Goal: Information Seeking & Learning: Check status

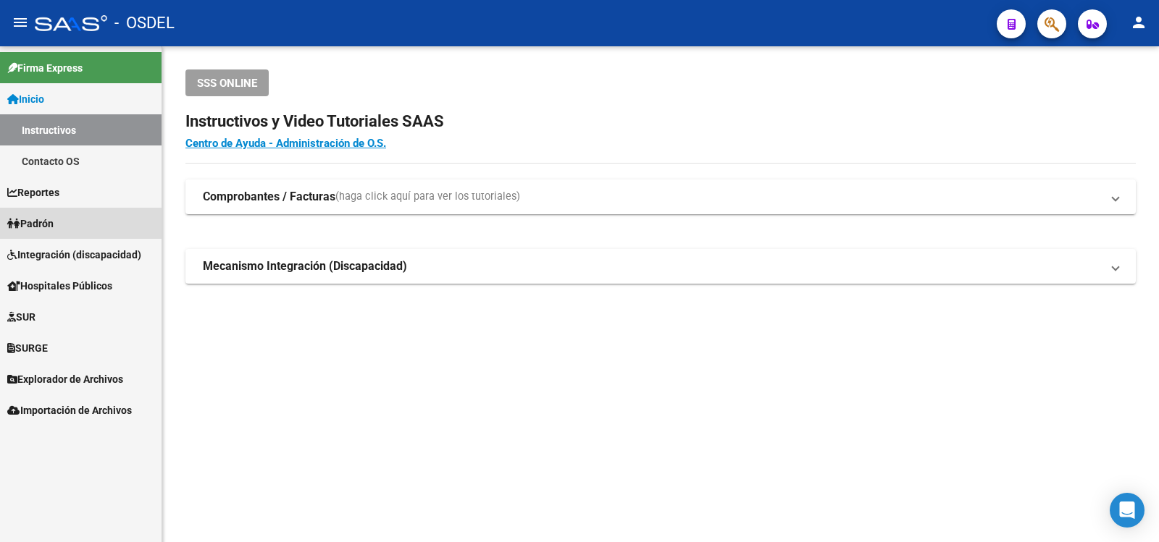
click at [47, 223] on span "Padrón" at bounding box center [30, 224] width 46 height 16
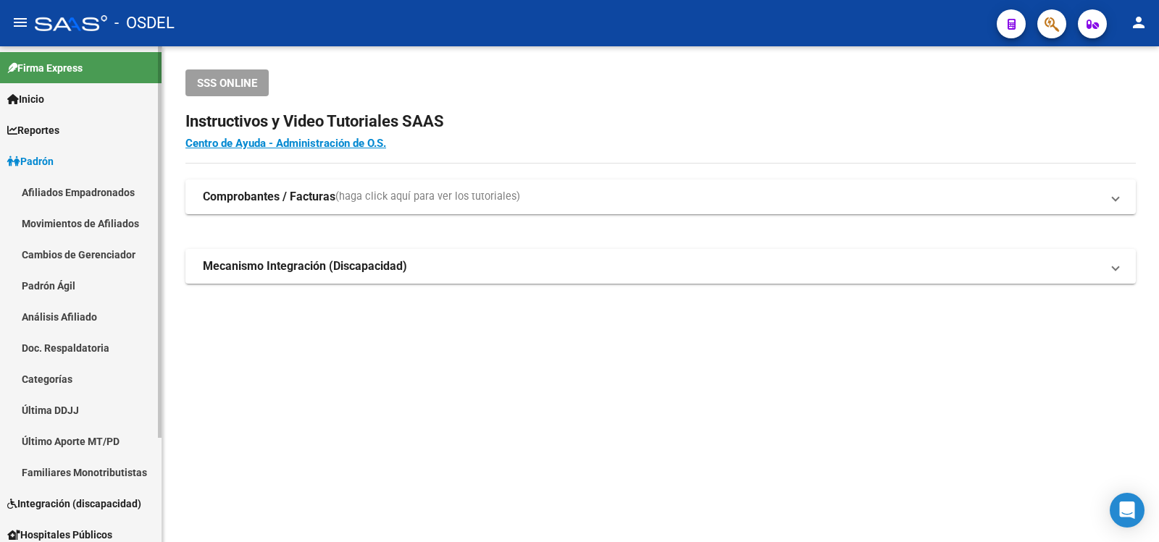
click at [59, 316] on link "Análisis Afiliado" at bounding box center [80, 316] width 161 height 31
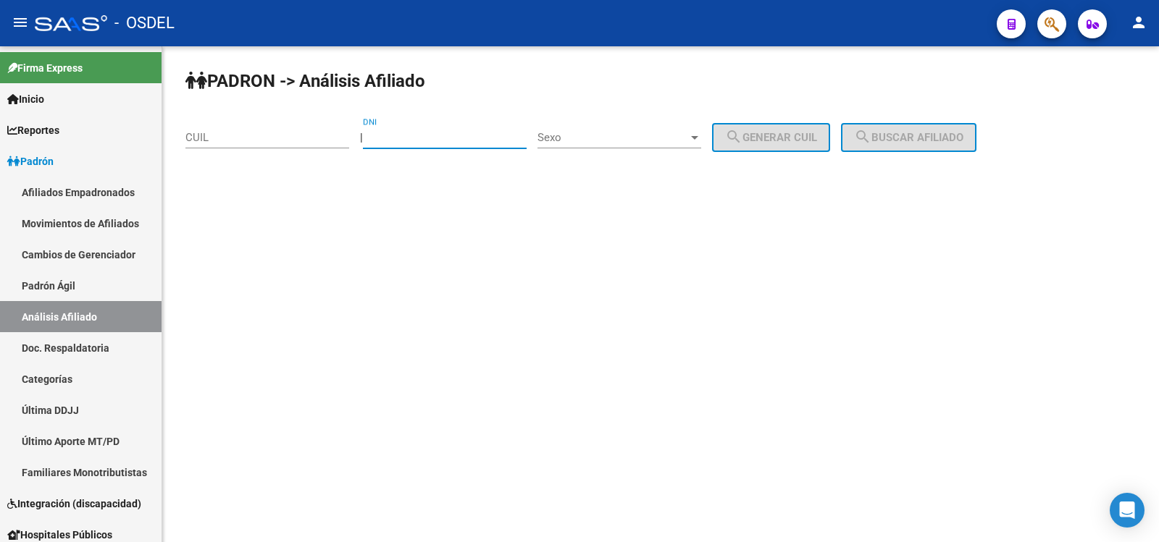
drag, startPoint x: 412, startPoint y: 138, endPoint x: 455, endPoint y: 141, distance: 43.6
click at [417, 139] on input "DNI" at bounding box center [445, 137] width 164 height 13
type input "41586299"
click at [698, 137] on div at bounding box center [694, 138] width 7 height 4
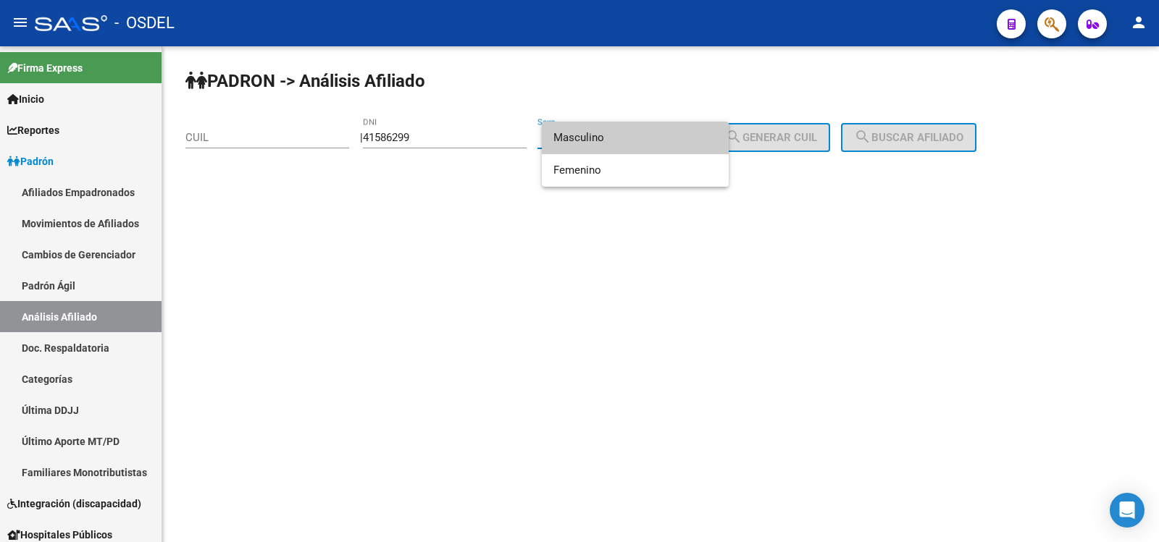
drag, startPoint x: 585, startPoint y: 134, endPoint x: 621, endPoint y: 136, distance: 35.5
click at [587, 134] on span "Masculino" at bounding box center [635, 138] width 164 height 33
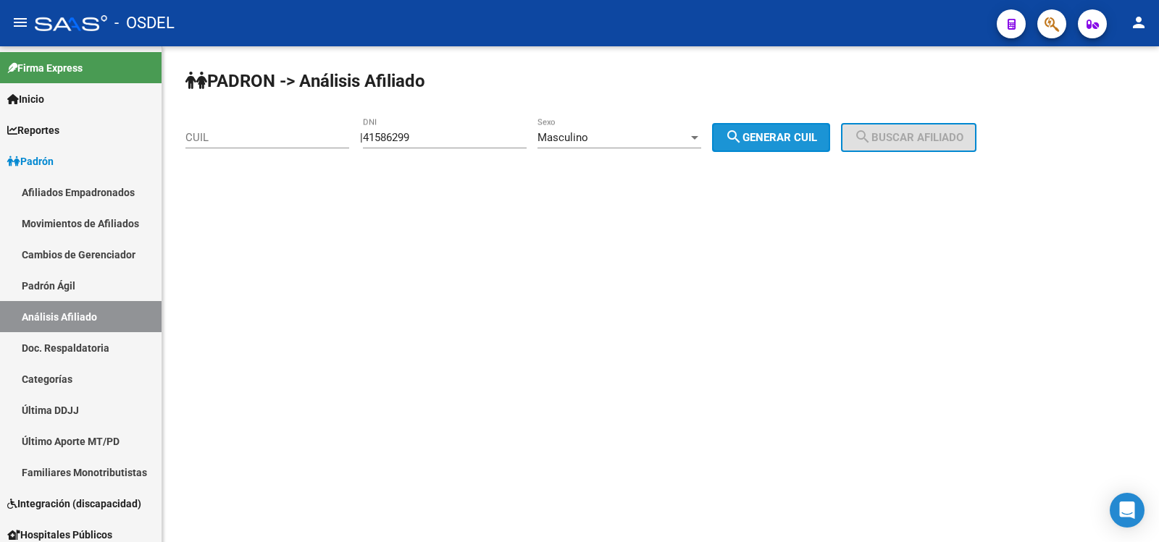
click at [784, 139] on span "search Generar CUIL" at bounding box center [771, 137] width 92 height 13
type input "20-41586299-8"
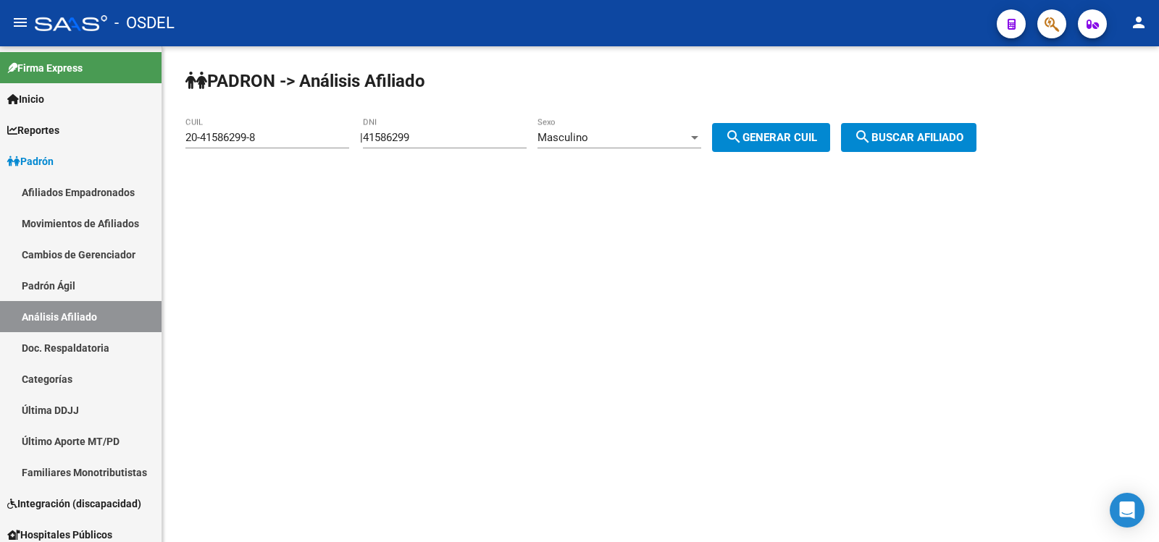
click at [926, 133] on span "search Buscar afiliado" at bounding box center [908, 137] width 109 height 13
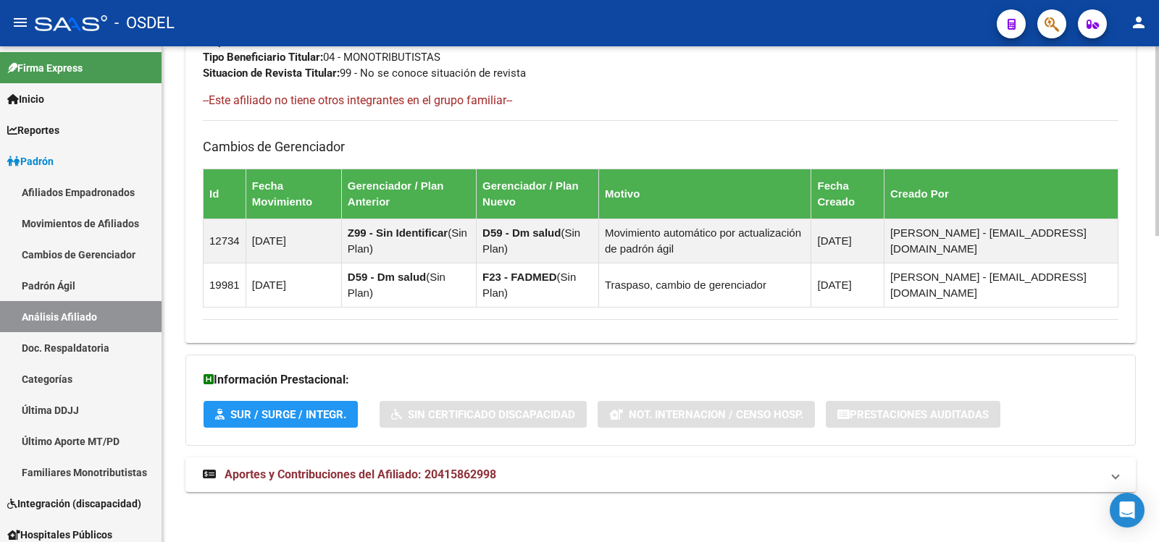
scroll to position [801, 0]
drag, startPoint x: 320, startPoint y: 474, endPoint x: 334, endPoint y: 469, distance: 14.4
click at [333, 469] on span "Aportes y Contribuciones del Afiliado: 20415862998" at bounding box center [360, 474] width 272 height 14
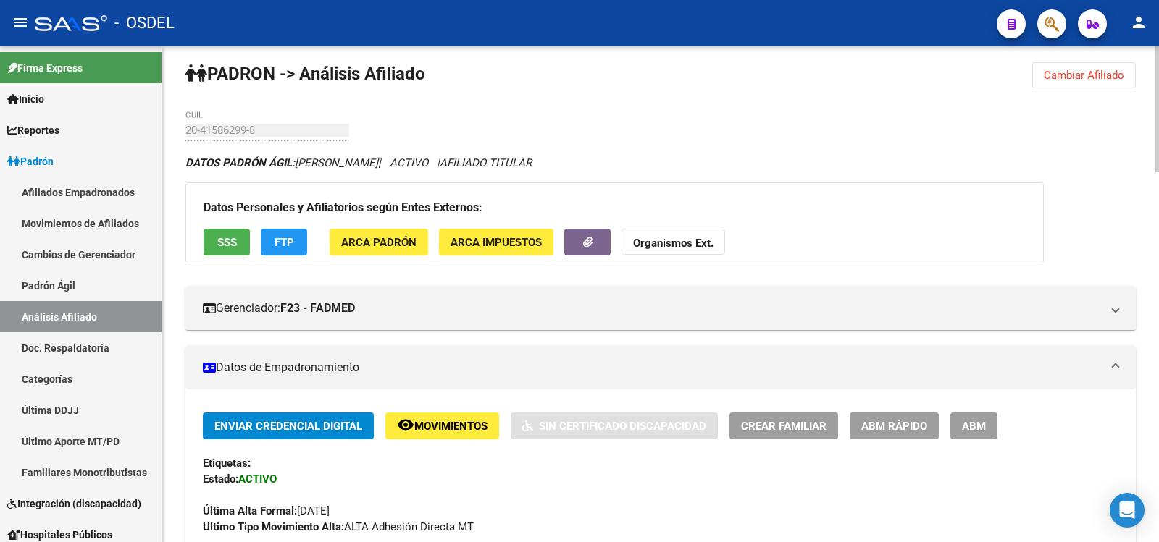
scroll to position [0, 0]
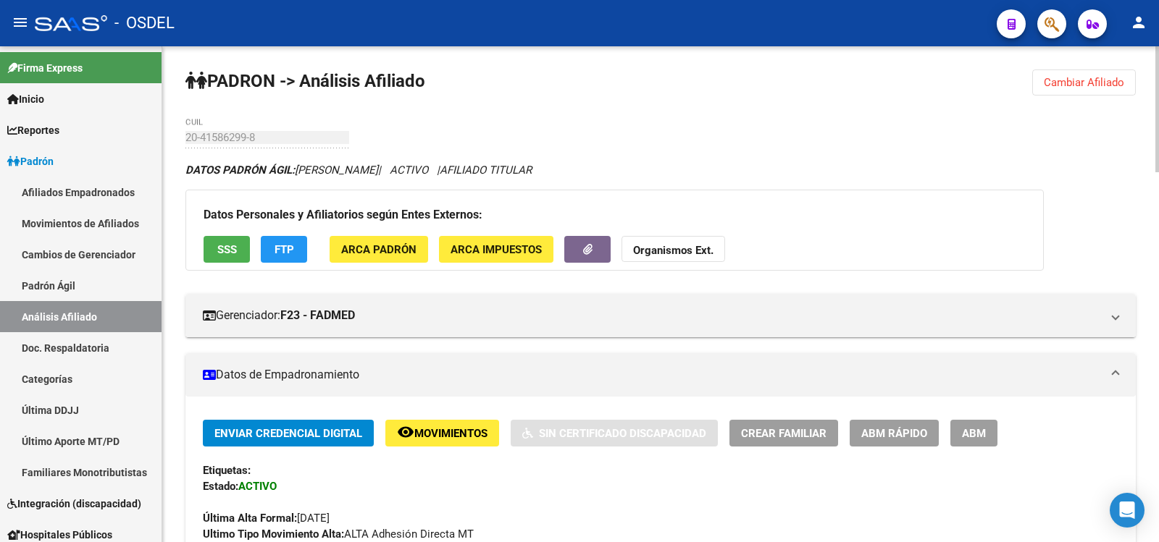
click at [232, 246] on span "SSS" at bounding box center [227, 249] width 20 height 13
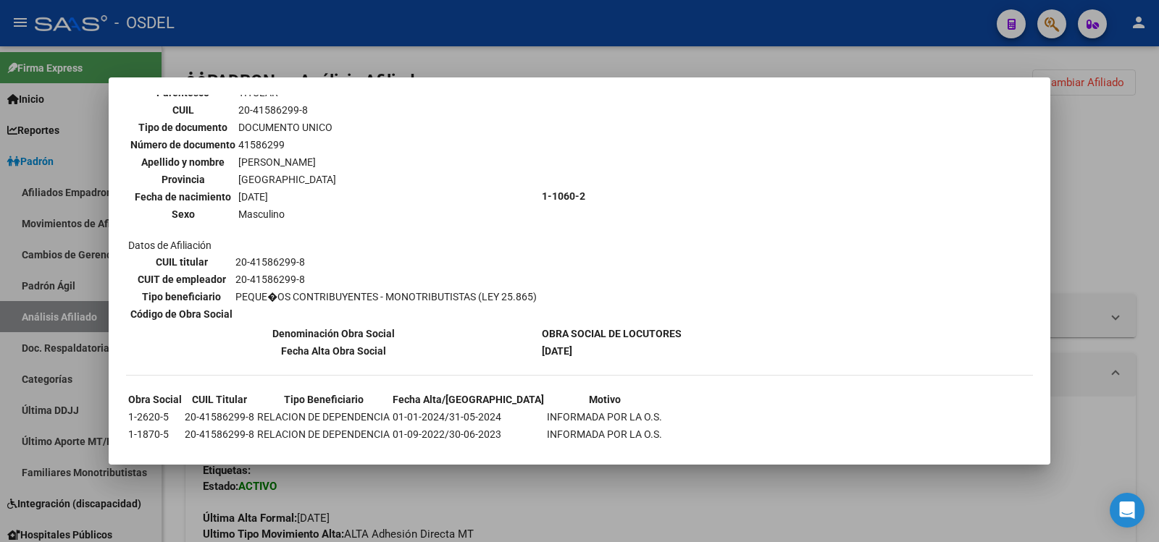
scroll to position [127, 0]
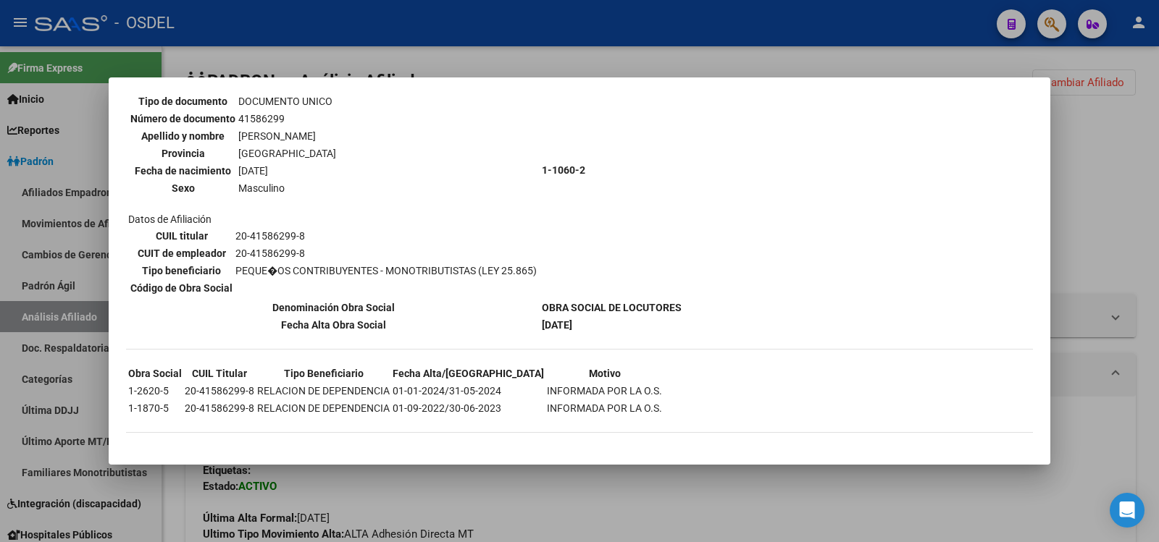
click at [516, 21] on div at bounding box center [579, 271] width 1159 height 542
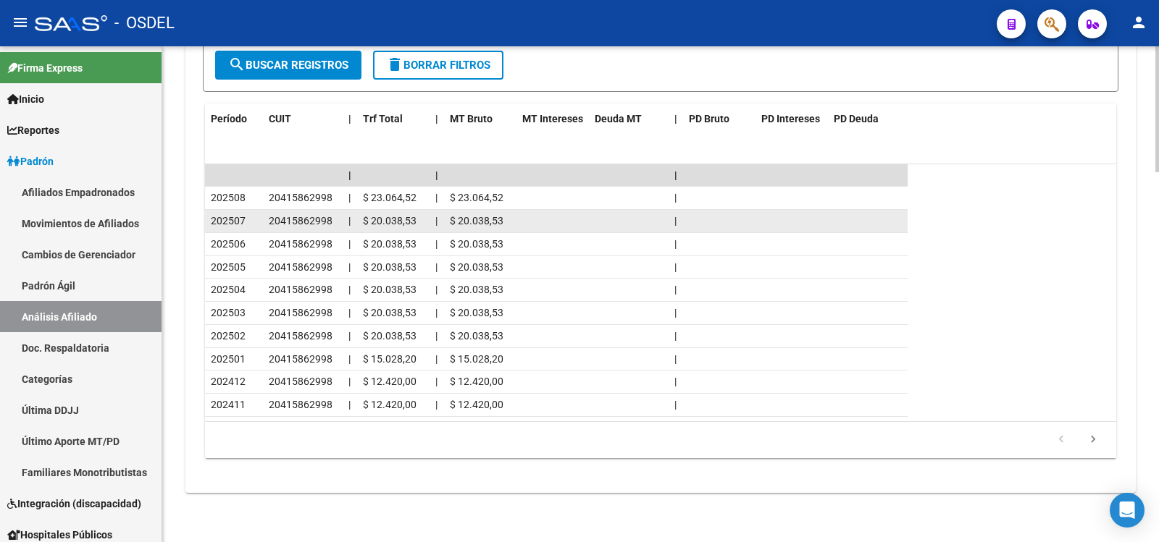
scroll to position [1461, 0]
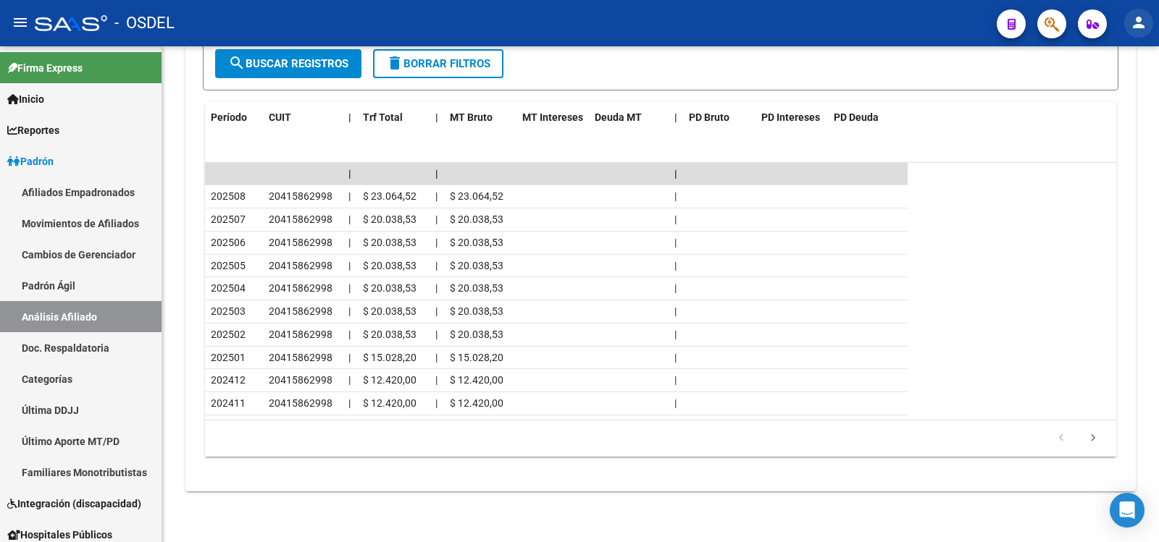
click at [1140, 19] on mat-icon "person" at bounding box center [1138, 22] width 17 height 17
click at [1112, 92] on button "exit_to_app Salir" at bounding box center [1108, 95] width 88 height 35
